Goal: Register for event/course

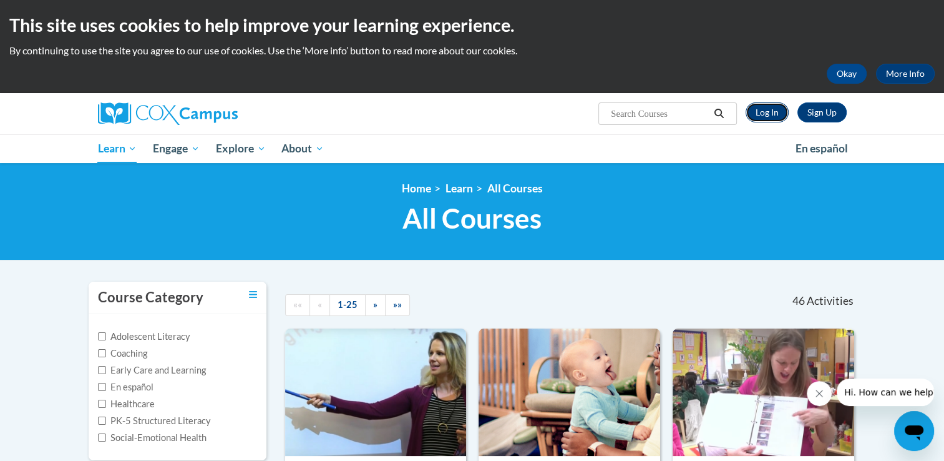
click at [767, 115] on link "Log In" at bounding box center [767, 112] width 43 height 20
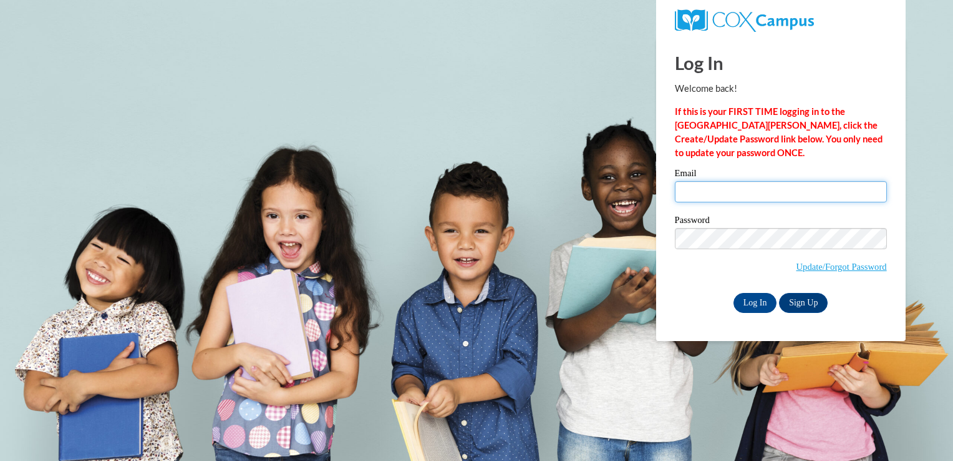
click at [724, 195] on input "Email" at bounding box center [781, 191] width 212 height 21
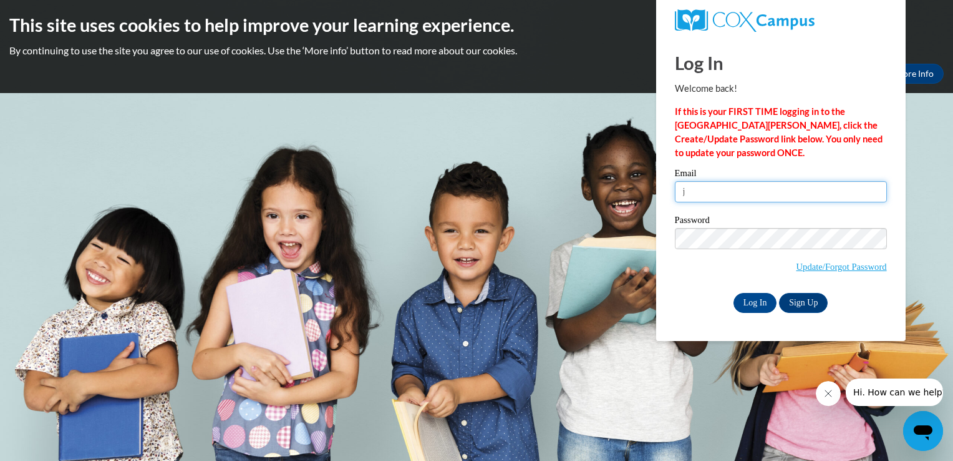
type input "jencosma@zoominternet.net"
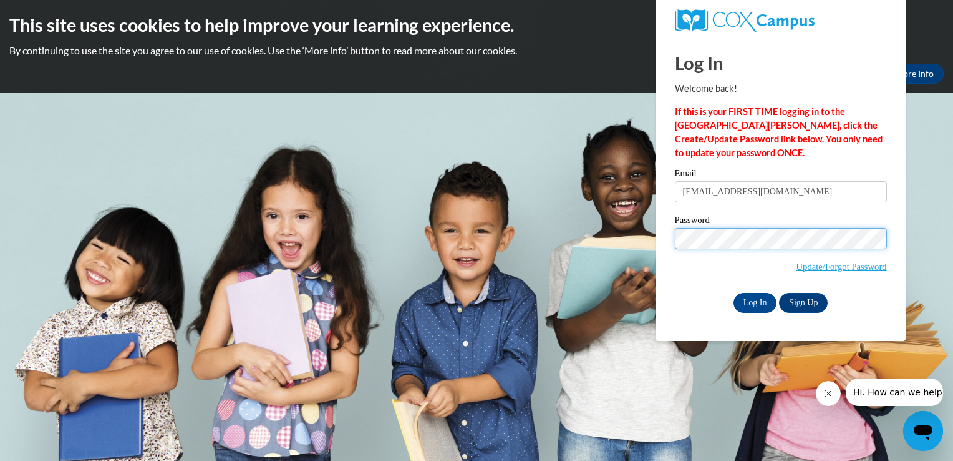
click at [734, 293] on input "Log In" at bounding box center [756, 303] width 44 height 20
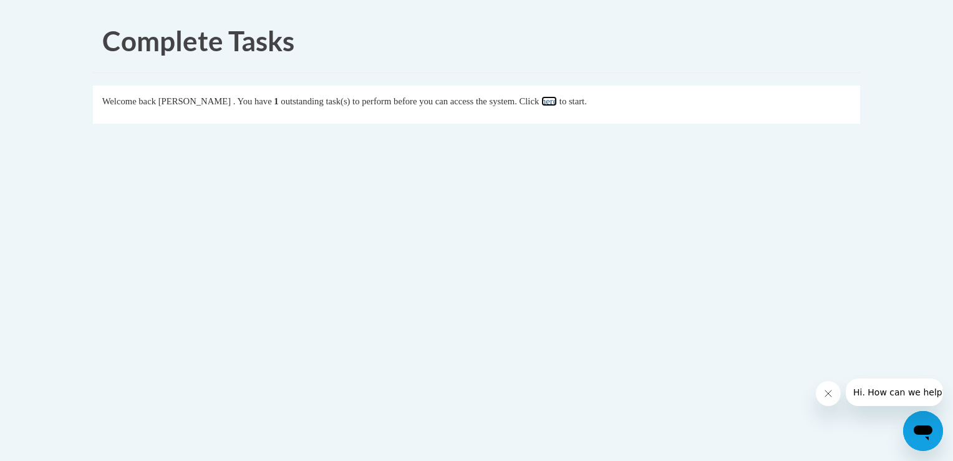
click at [557, 100] on link "here" at bounding box center [550, 101] width 16 height 10
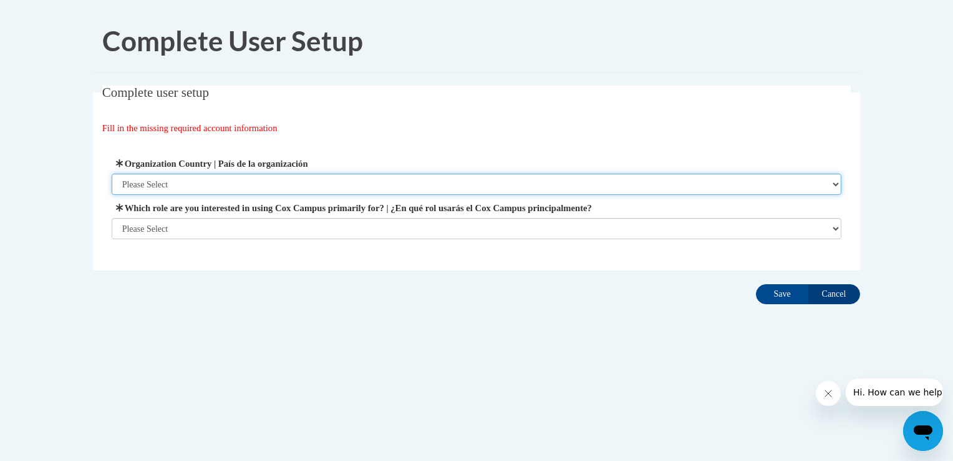
click at [266, 183] on select "Please Select United States | Estados Unidos Outside of the United States | Fue…" at bounding box center [477, 183] width 731 height 21
select select "ad49bcad-a171-4b2e-b99c-48b446064914"
click at [112, 173] on select "Please Select United States | Estados Unidos Outside of the United States | Fue…" at bounding box center [477, 183] width 731 height 21
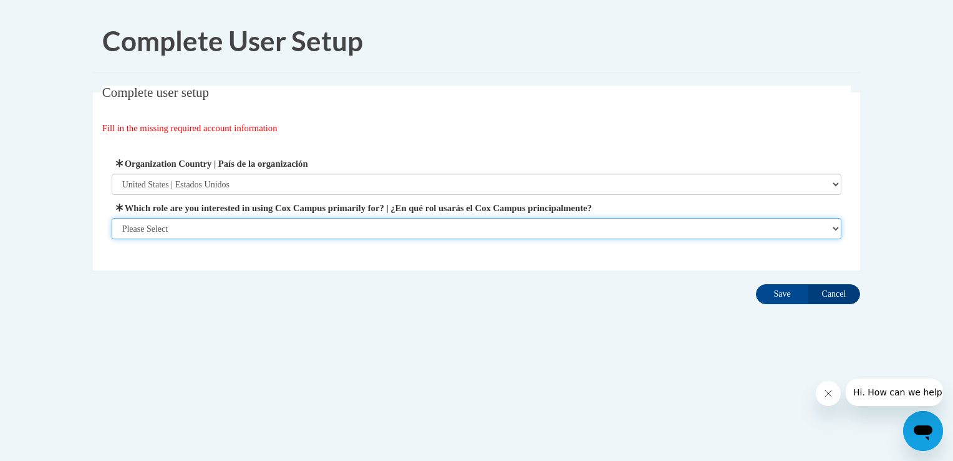
click at [200, 230] on select "Please Select College/University | Colegio/Universidad Community/Nonprofit Part…" at bounding box center [477, 228] width 731 height 21
select select "fbf2d438-af2f-41f8-98f1-81c410e29de3"
click at [112, 239] on select "Please Select College/University | Colegio/Universidad Community/Nonprofit Part…" at bounding box center [477, 228] width 731 height 21
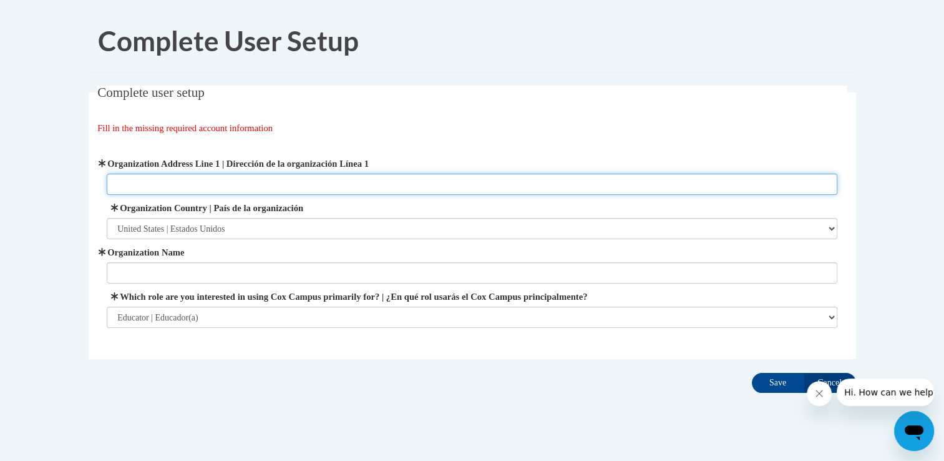
click at [169, 188] on input "Organization Address Line 1 | Dirección de la organización Línea 1" at bounding box center [472, 183] width 731 height 21
type input "4490 Norquest Blvd"
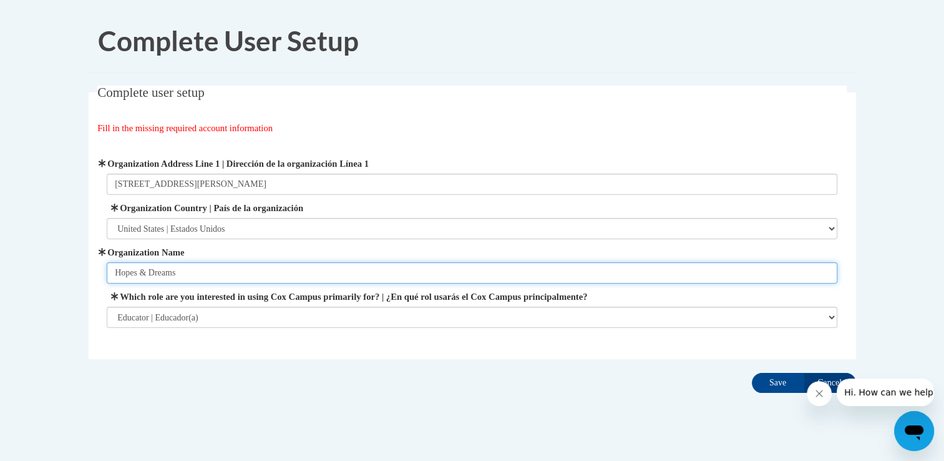
click at [192, 276] on input "Hopes & Dreams" at bounding box center [472, 272] width 731 height 21
type input "Hopes & Dreams Childcare"
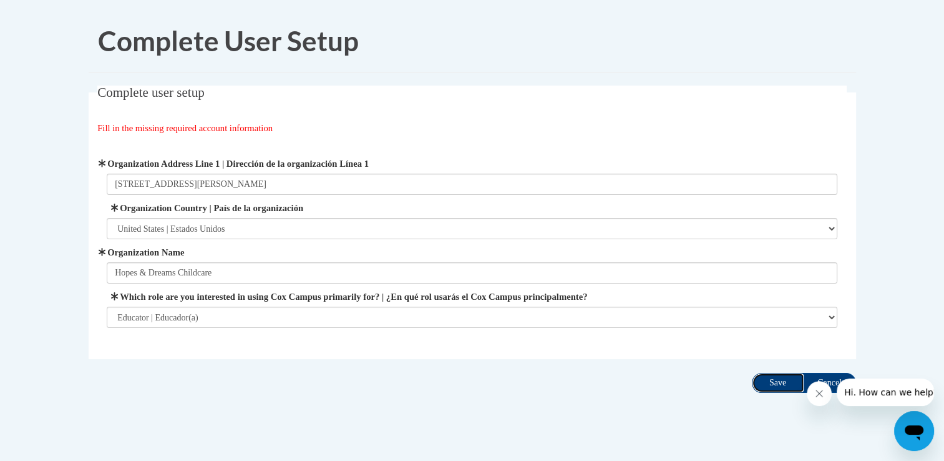
click at [773, 383] on input "Save" at bounding box center [778, 383] width 52 height 20
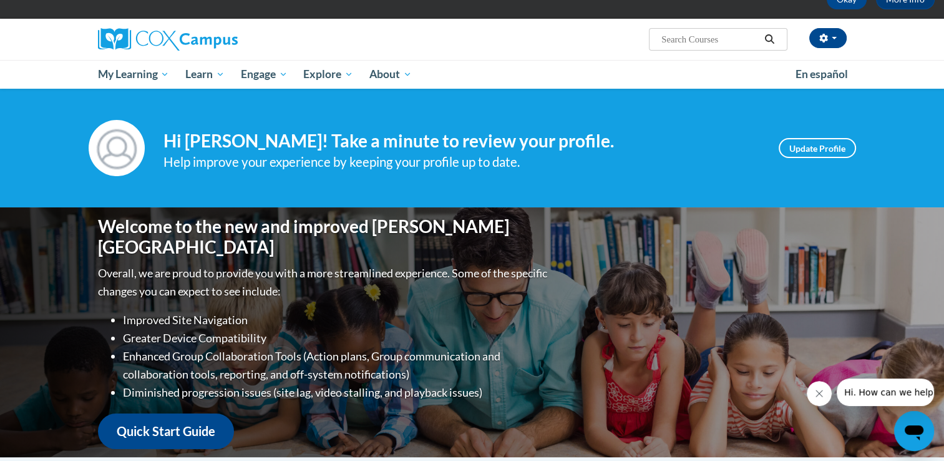
scroll to position [75, 0]
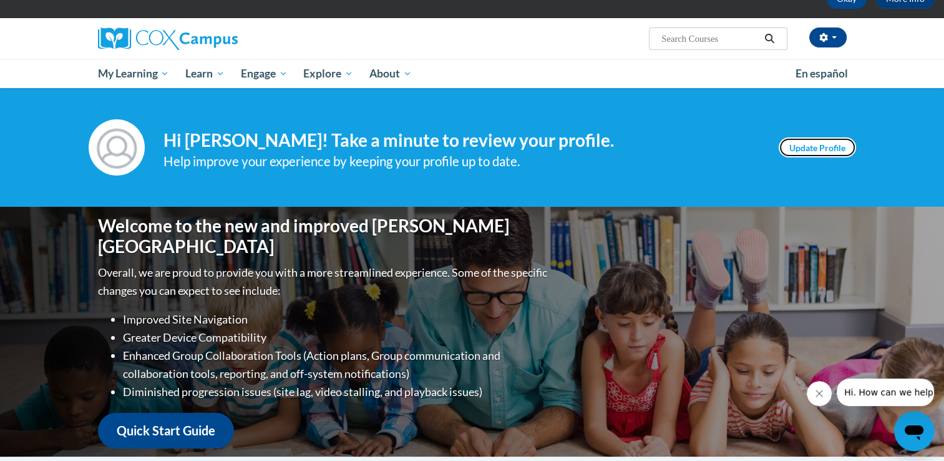
click at [798, 147] on link "Update Profile" at bounding box center [817, 147] width 77 height 20
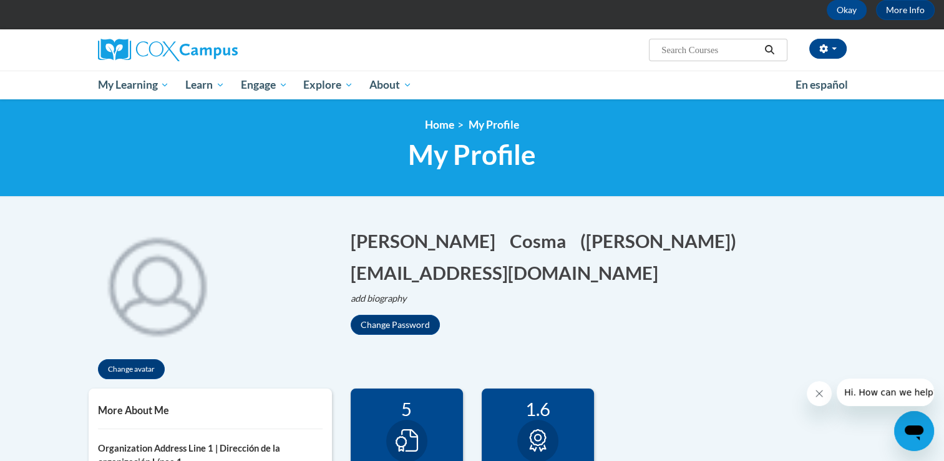
scroll to position [62, 0]
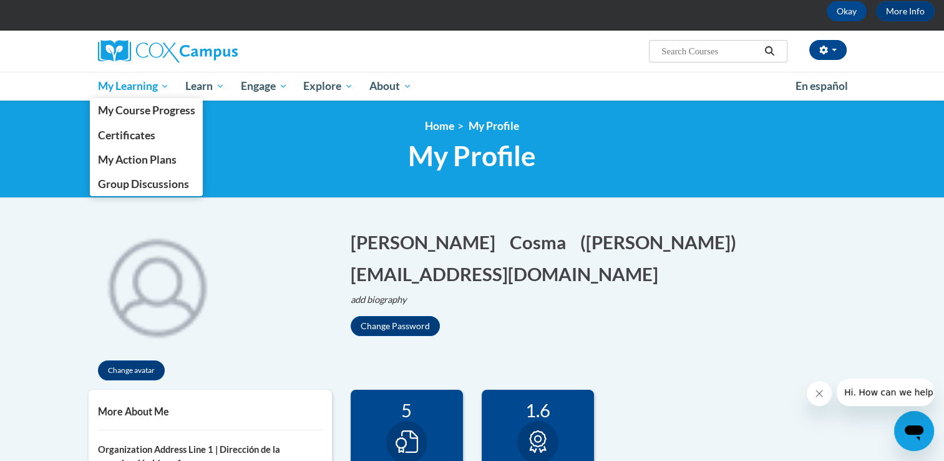
click at [147, 83] on span "My Learning" at bounding box center [133, 86] width 72 height 15
click at [141, 109] on span "My Course Progress" at bounding box center [145, 110] width 97 height 13
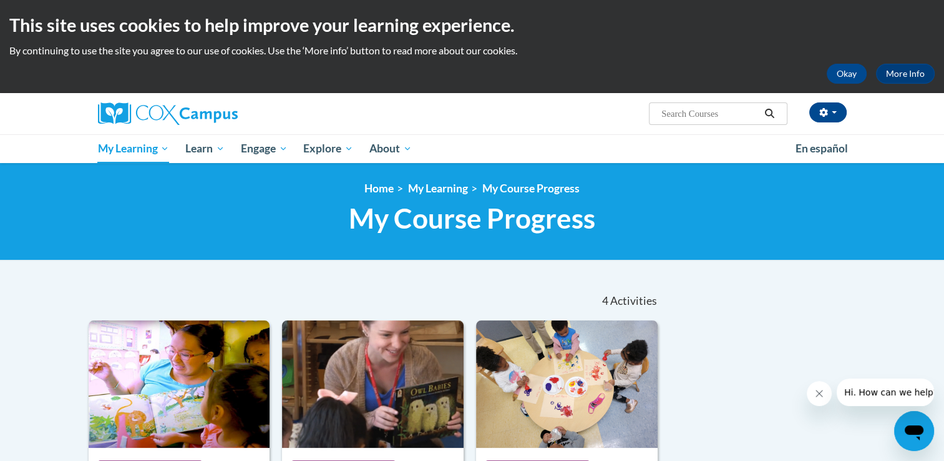
click at [679, 115] on input "Search..." at bounding box center [710, 113] width 100 height 15
paste input "Sharing Ideas Through Writing"
type input "Sharing Ideas Through Writing"
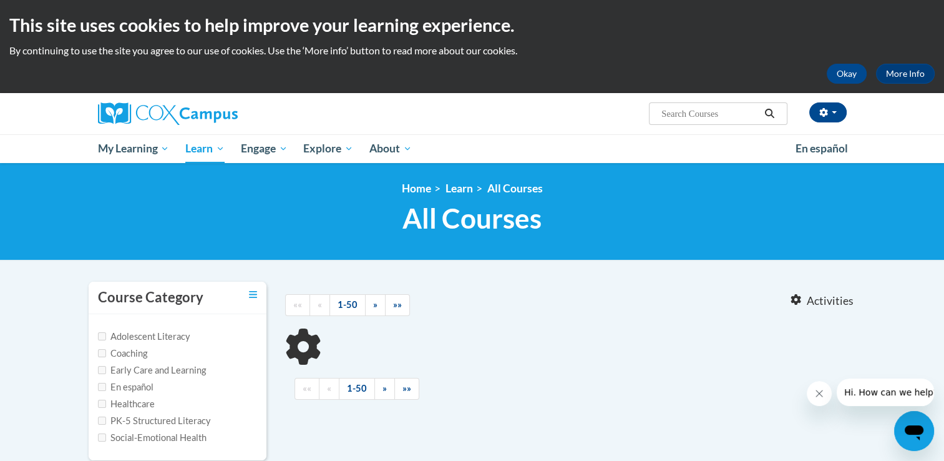
type input "Sharing Ideas Through Writing"
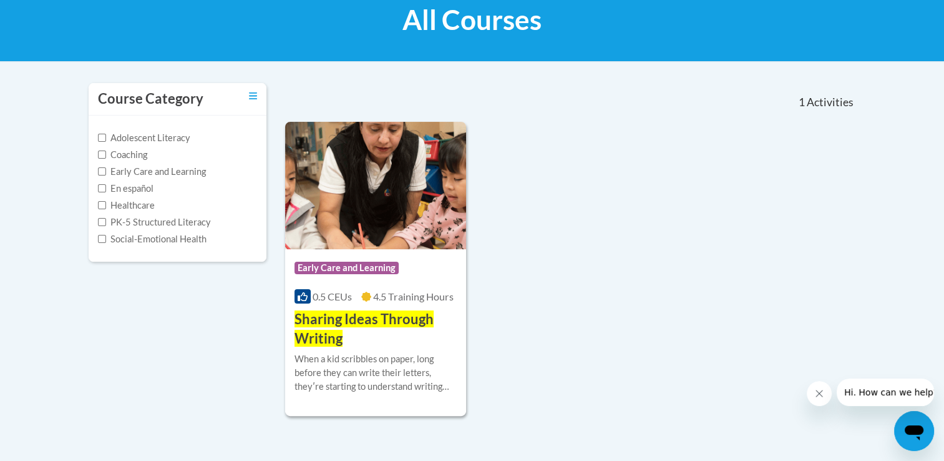
scroll to position [199, 0]
click at [348, 173] on img at bounding box center [376, 184] width 182 height 127
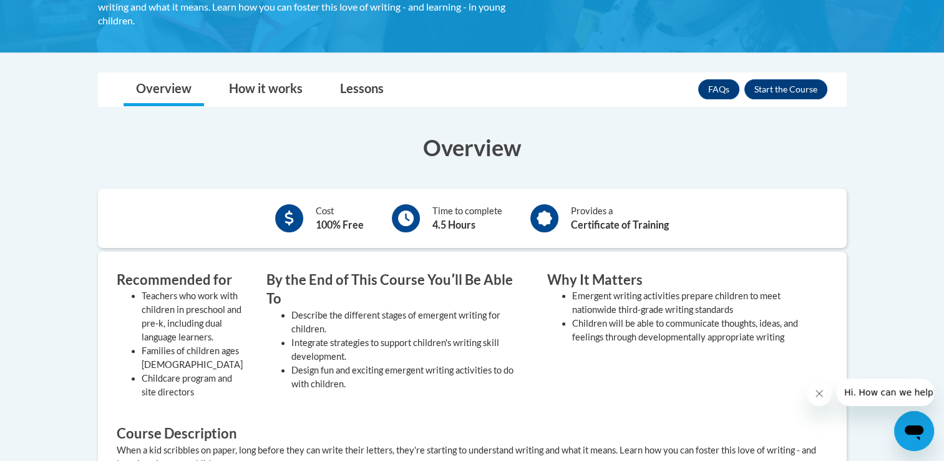
scroll to position [274, 0]
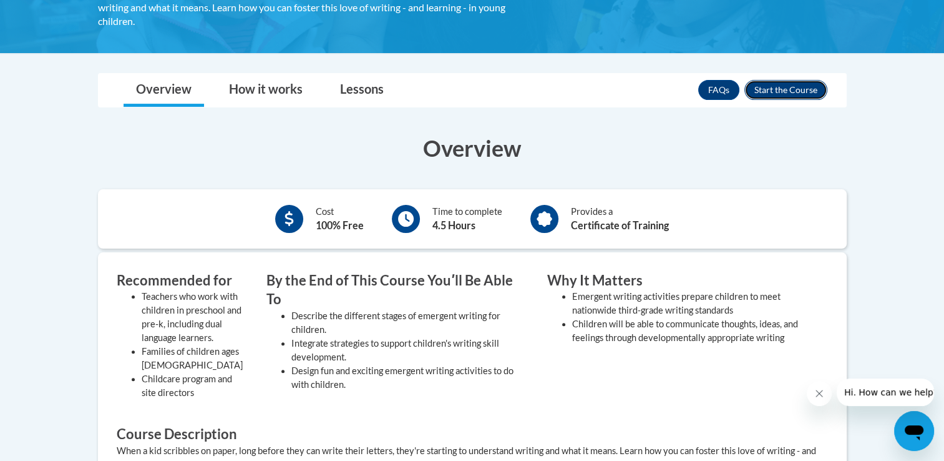
click at [787, 82] on button "Enroll" at bounding box center [785, 90] width 83 height 20
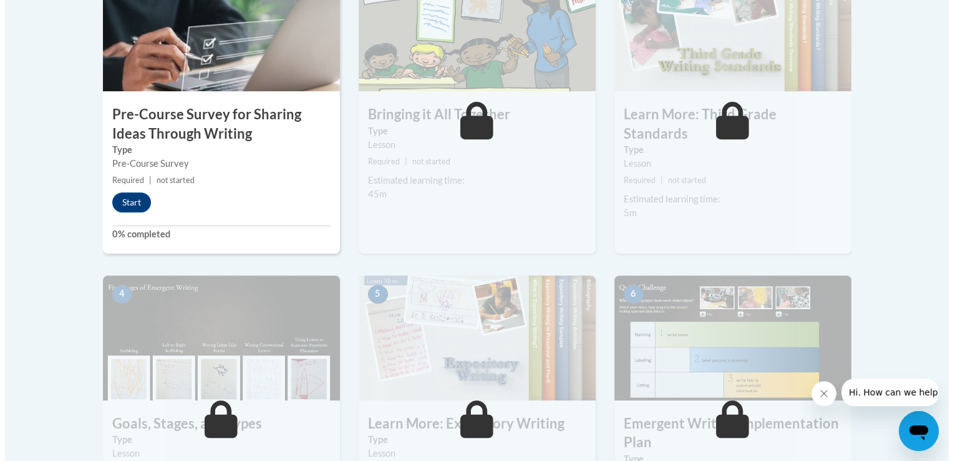
scroll to position [509, 0]
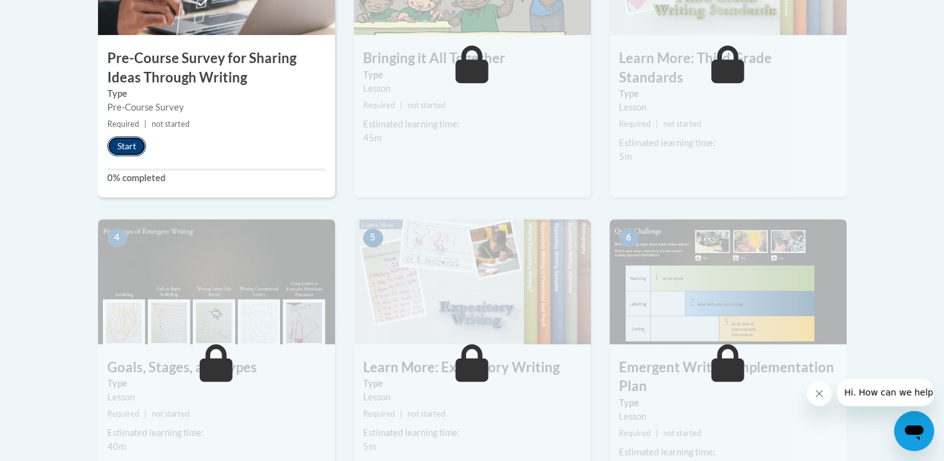
click at [130, 139] on button "Start" at bounding box center [126, 146] width 39 height 20
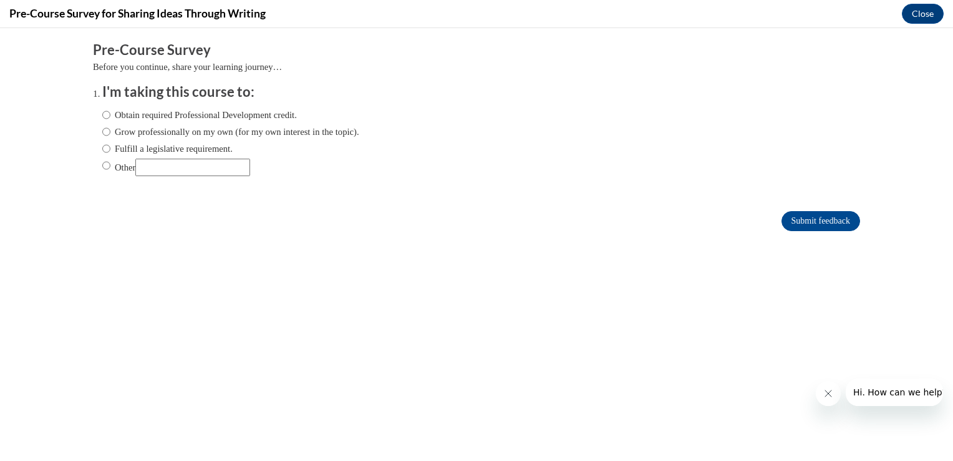
scroll to position [0, 0]
click at [102, 116] on input "Obtain required Professional Development credit." at bounding box center [106, 115] width 8 height 14
radio input "true"
click at [796, 221] on input "Submit feedback" at bounding box center [821, 221] width 79 height 20
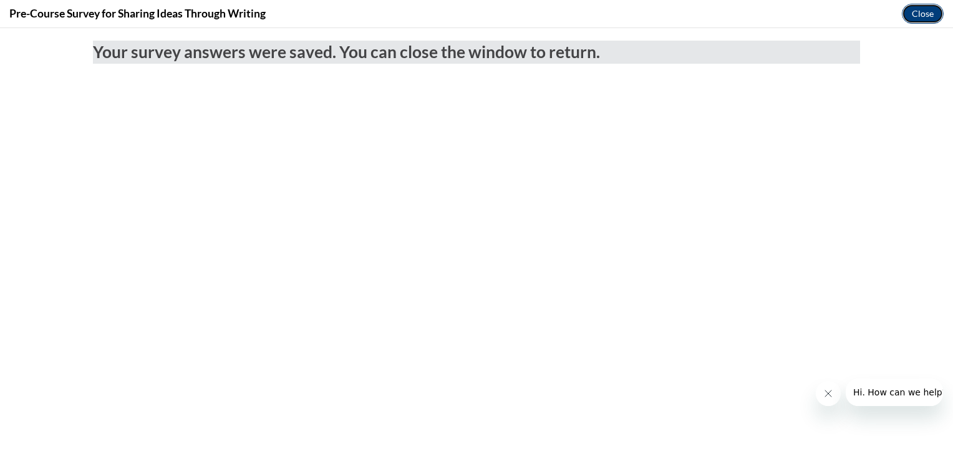
click at [917, 16] on button "Close" at bounding box center [923, 14] width 42 height 20
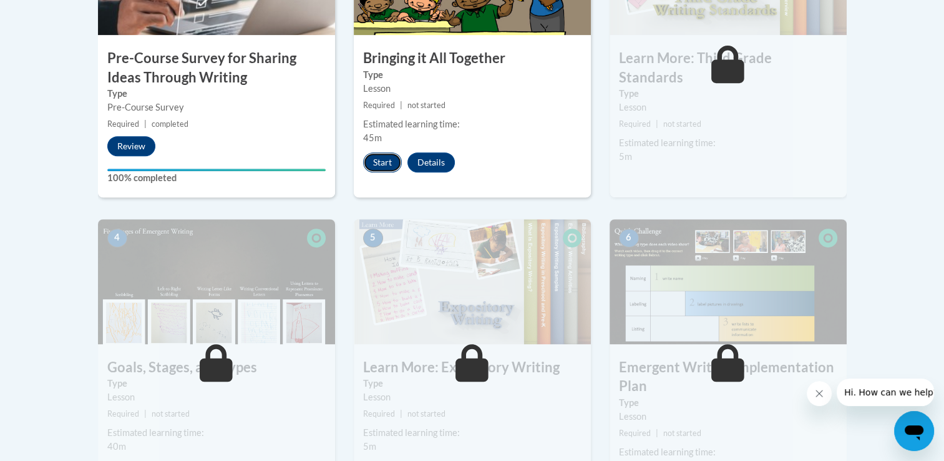
click at [384, 168] on button "Start" at bounding box center [382, 162] width 39 height 20
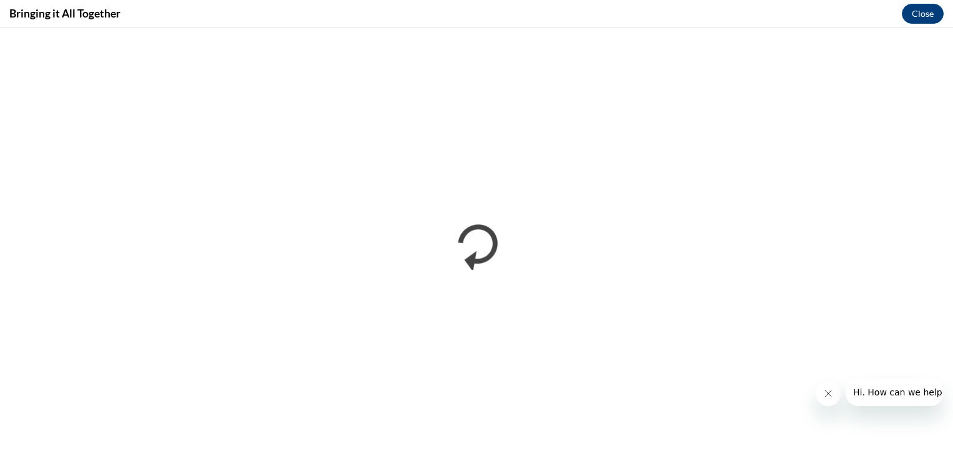
click at [828, 394] on icon "Close message from company" at bounding box center [828, 393] width 10 height 10
